Goal: Task Accomplishment & Management: Complete application form

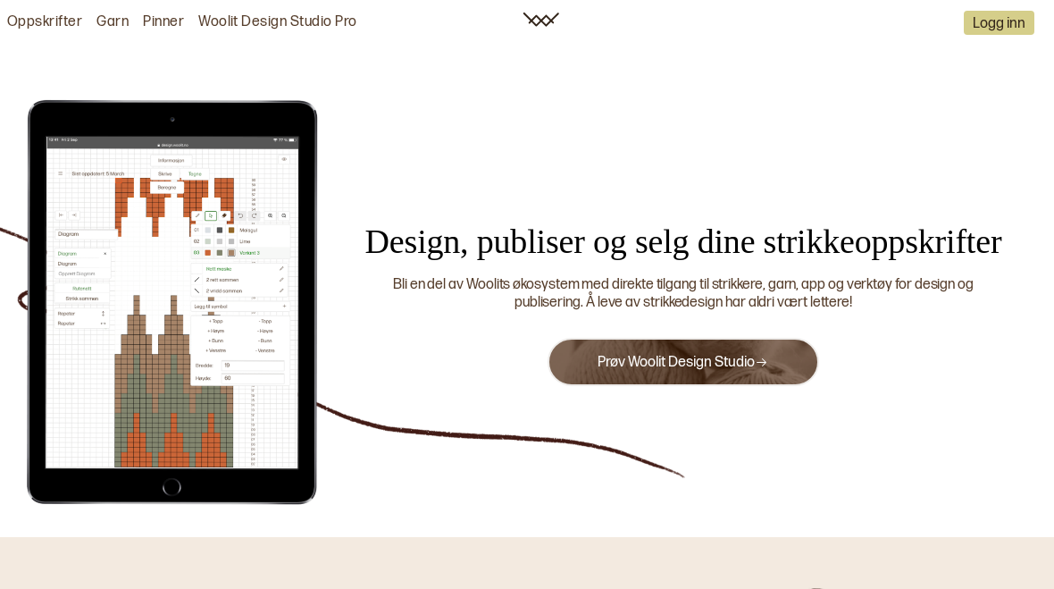
scroll to position [-4, 0]
click at [700, 356] on link "Prøv Woolit Design Studio" at bounding box center [683, 362] width 171 height 17
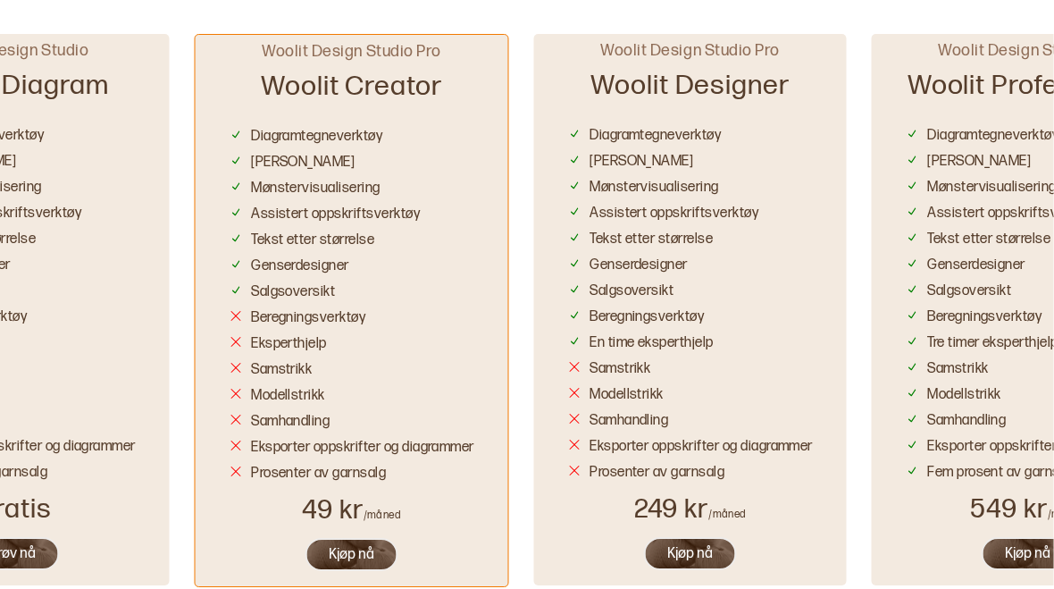
scroll to position [1403, 0]
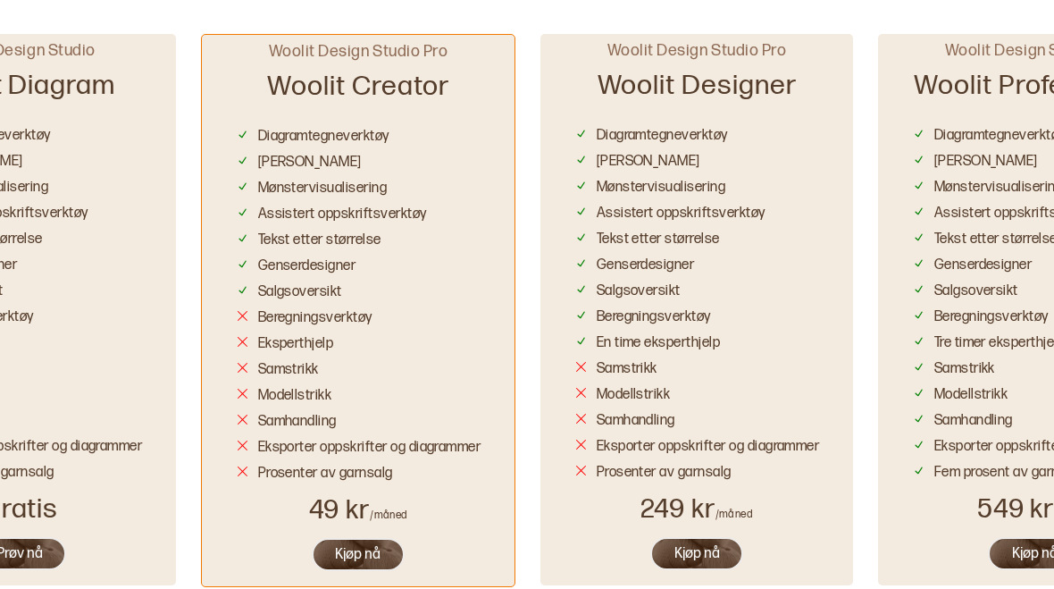
click at [37, 538] on button "Prøv nå" at bounding box center [19, 553] width 94 height 33
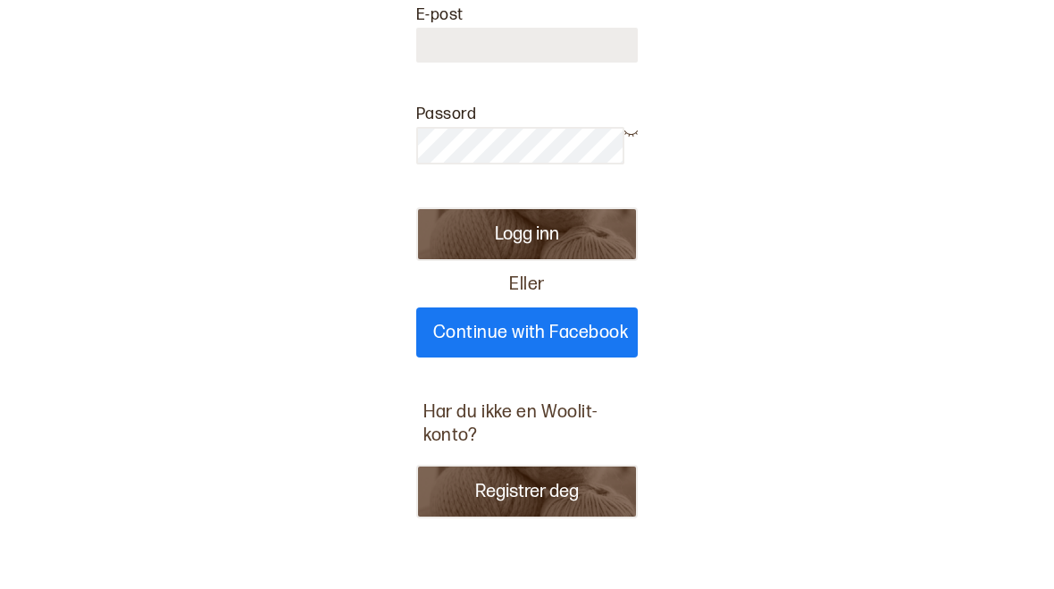
scroll to position [101, 0]
click at [518, 485] on button "Registrer deg" at bounding box center [527, 492] width 222 height 54
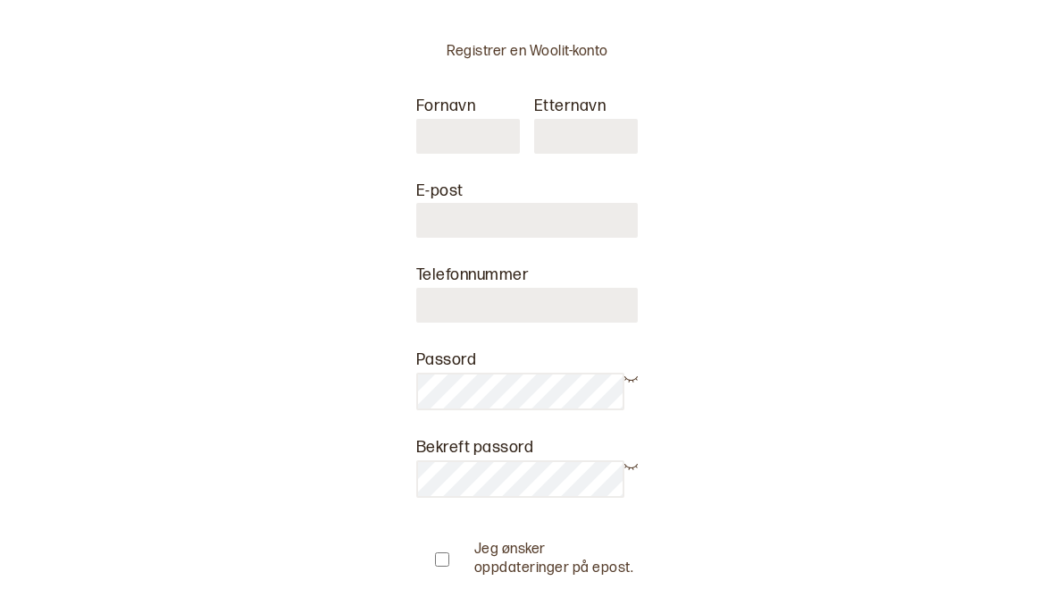
scroll to position [0, 0]
click at [462, 132] on input "text" at bounding box center [468, 136] width 104 height 35
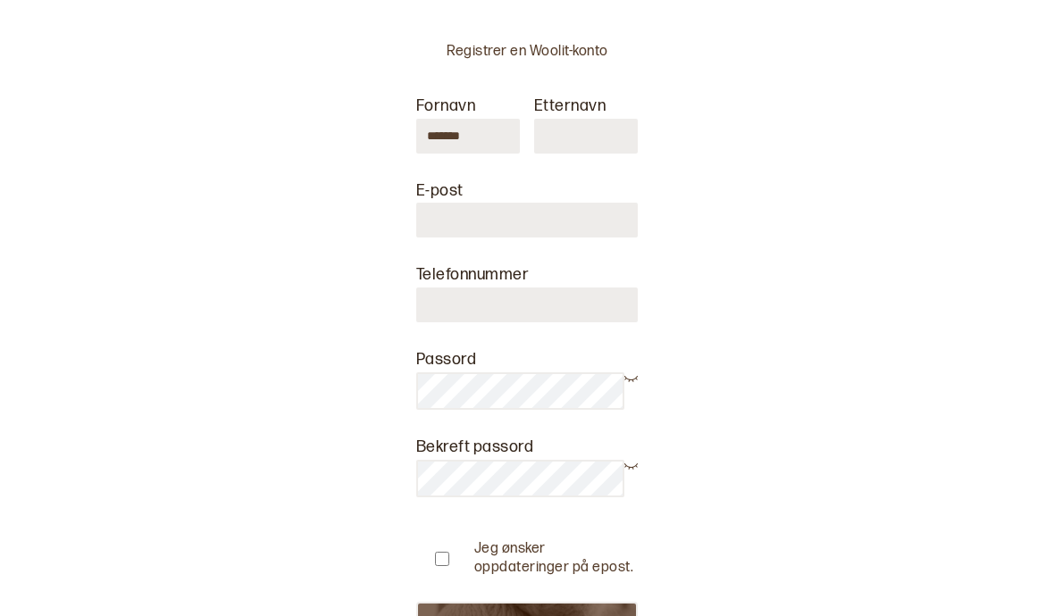
type input "*******"
click at [574, 128] on input "text" at bounding box center [586, 136] width 104 height 35
type input "*******"
click at [543, 208] on input at bounding box center [527, 220] width 222 height 35
type input "**********"
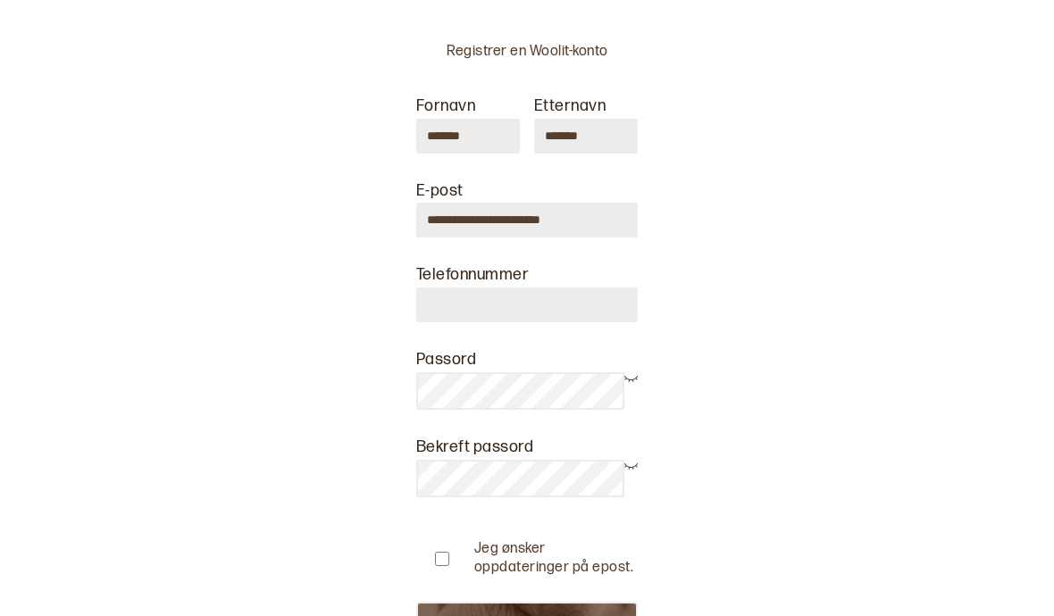
type input "********"
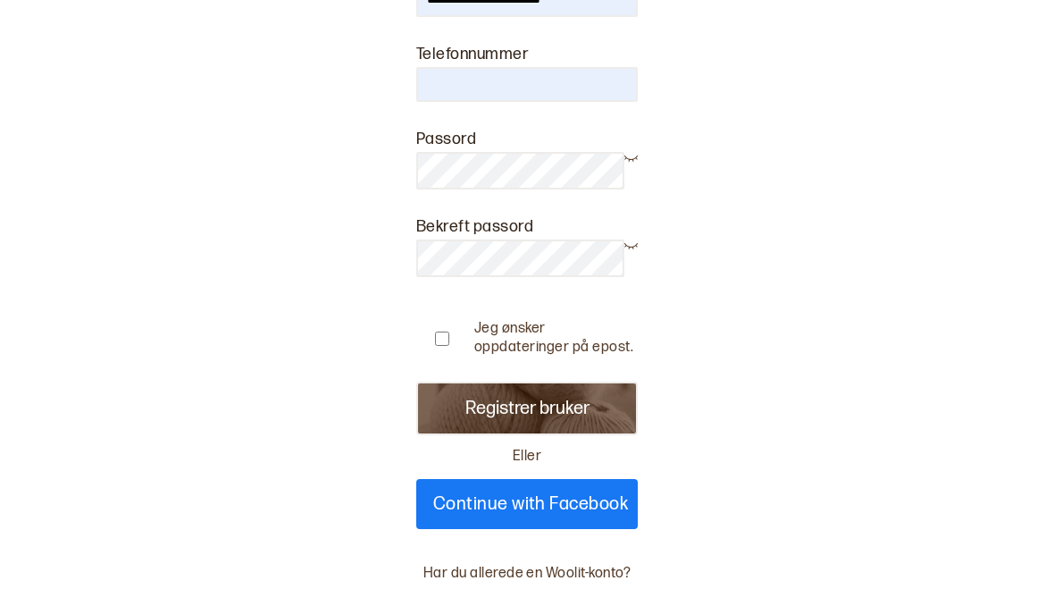
scroll to position [222, 0]
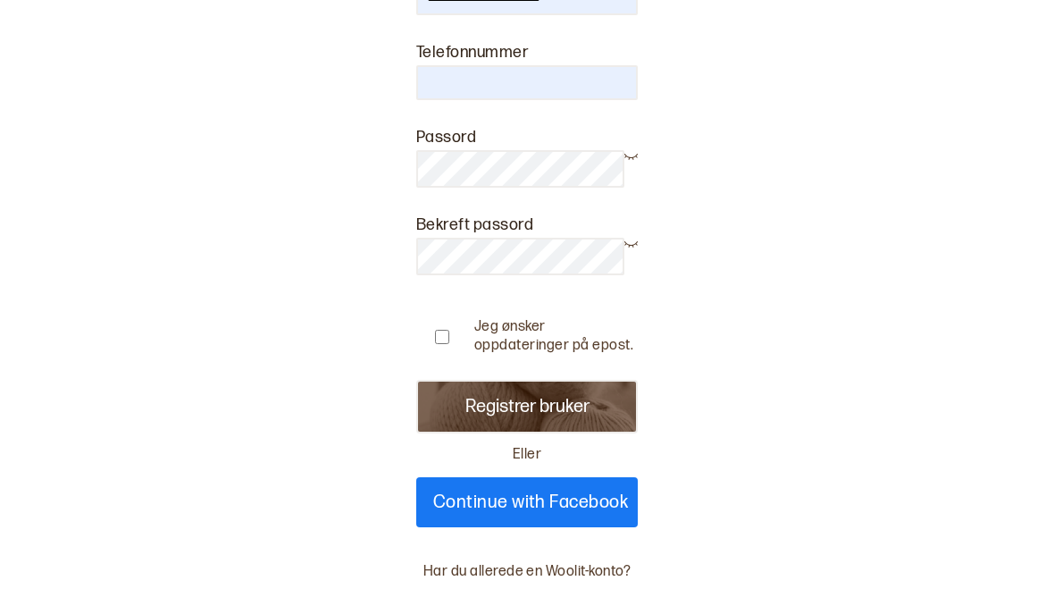
click at [560, 386] on button "Registrer bruker" at bounding box center [527, 407] width 222 height 54
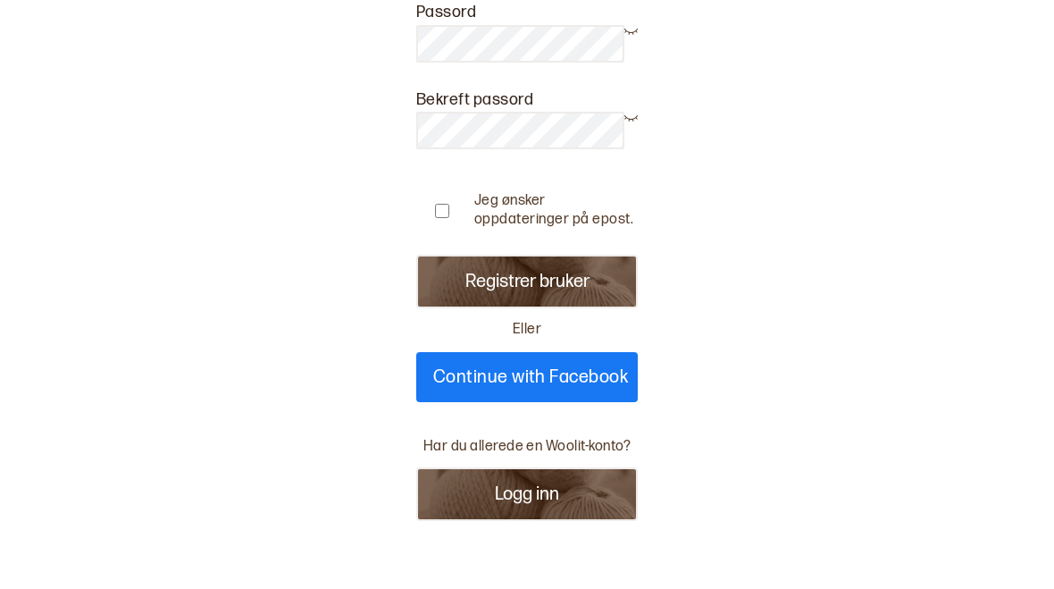
scroll to position [384, 0]
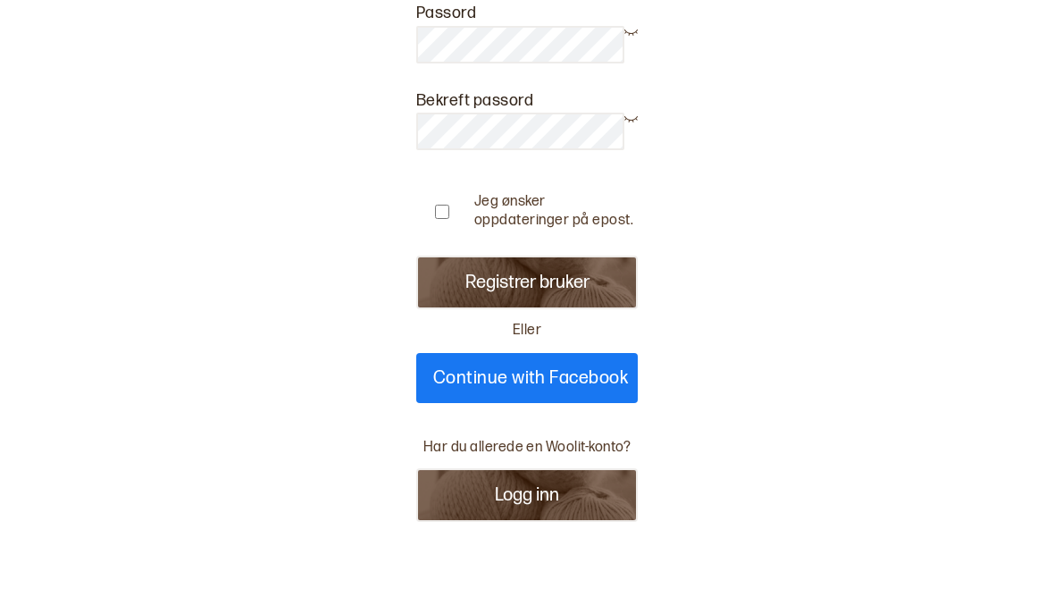
click at [521, 275] on button "Registrer bruker" at bounding box center [527, 283] width 222 height 54
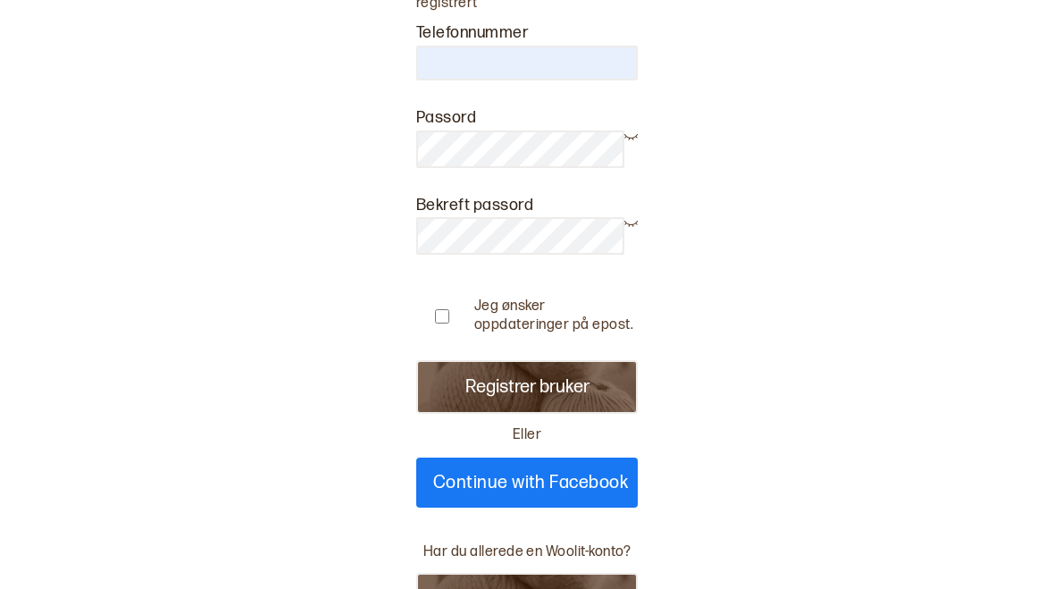
scroll to position [334, 0]
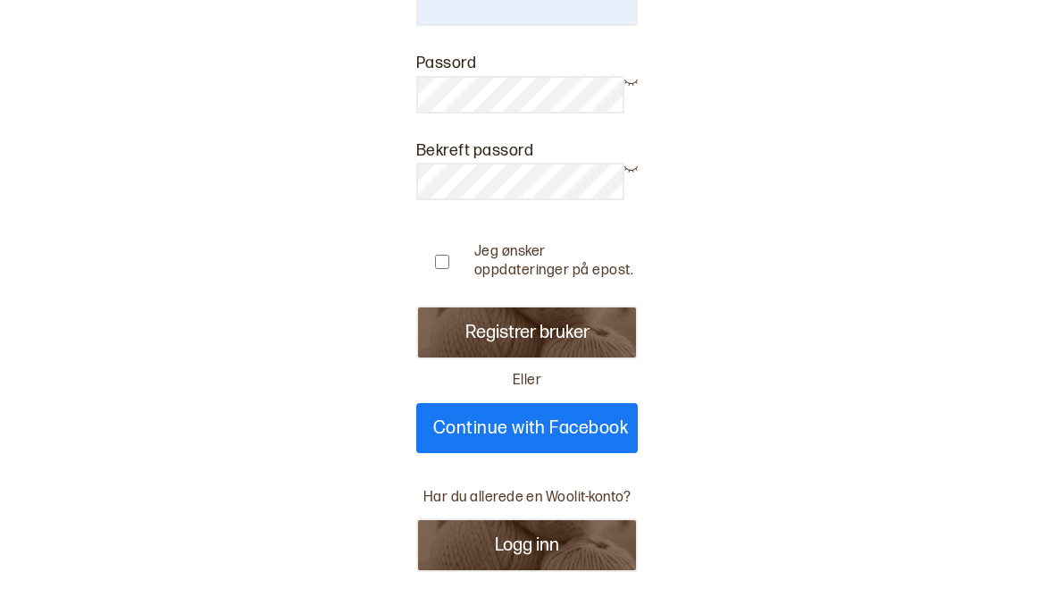
click at [532, 538] on button "Logg inn" at bounding box center [527, 545] width 222 height 54
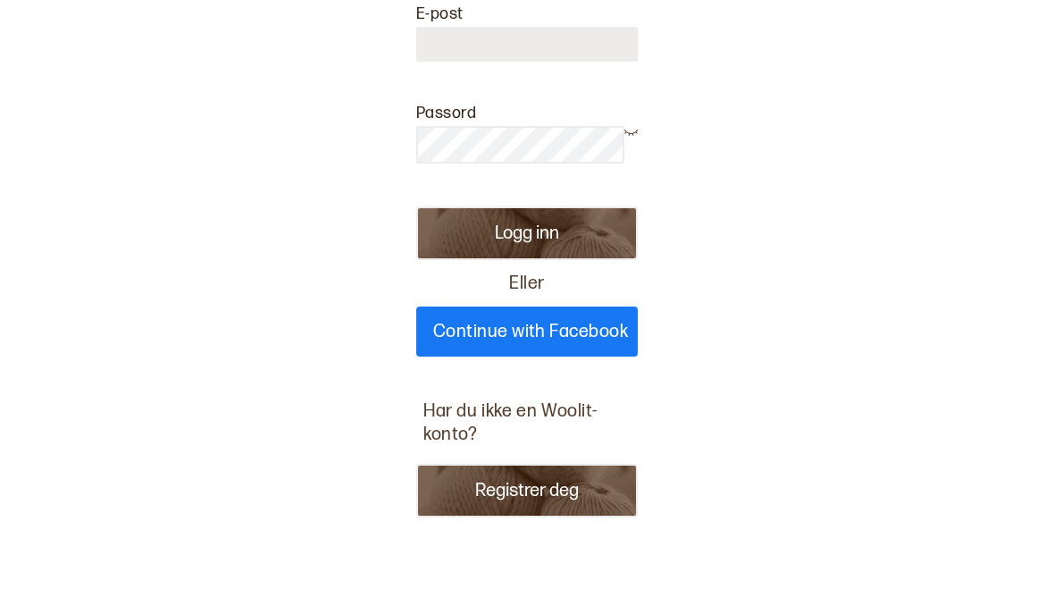
scroll to position [101, 0]
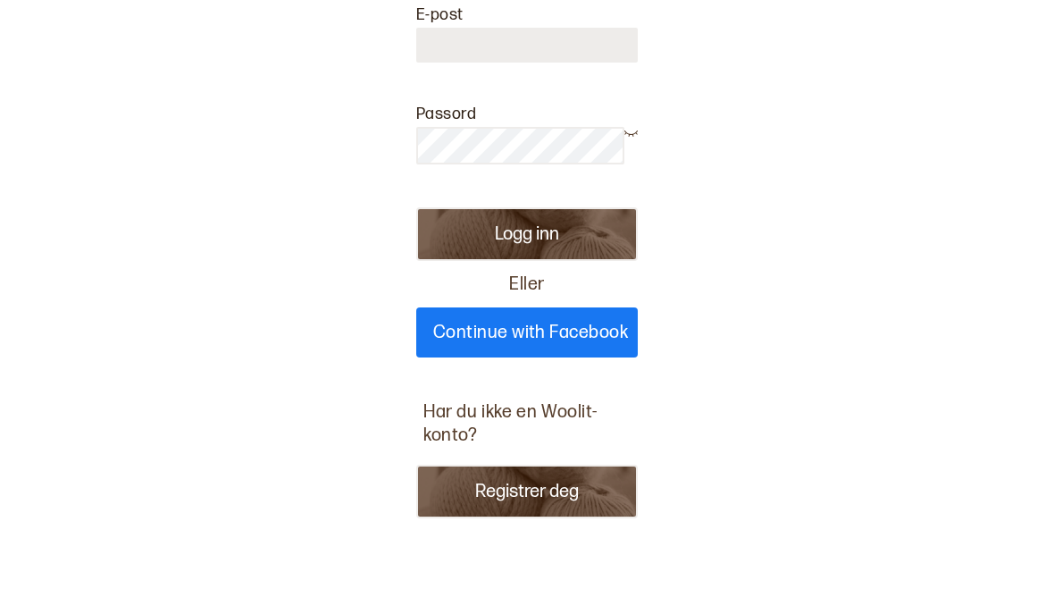
click at [559, 500] on button "Registrer deg" at bounding box center [527, 492] width 222 height 54
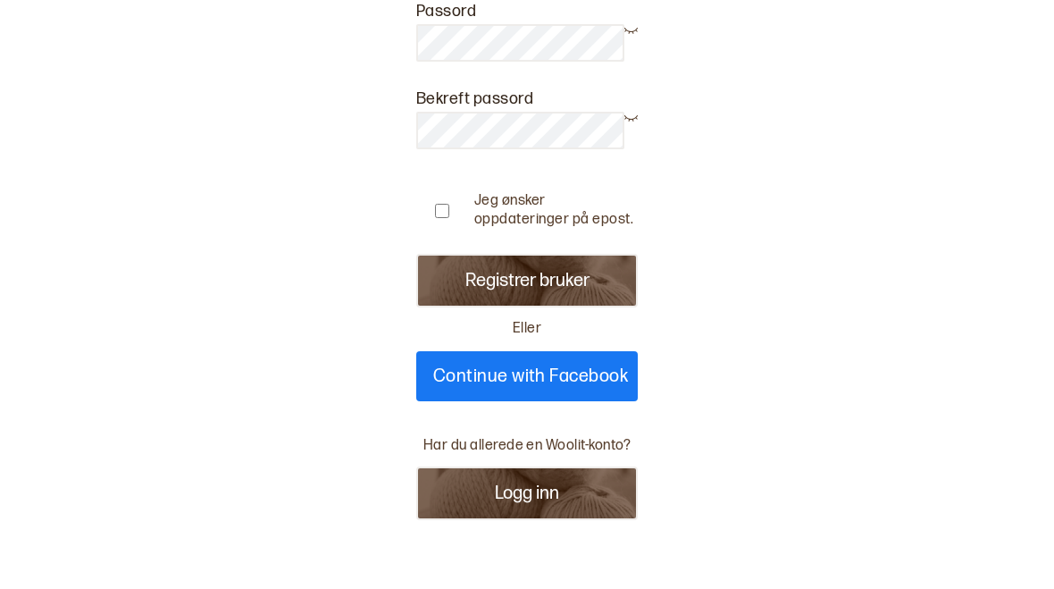
scroll to position [348, 0]
